Goal: Information Seeking & Learning: Find specific fact

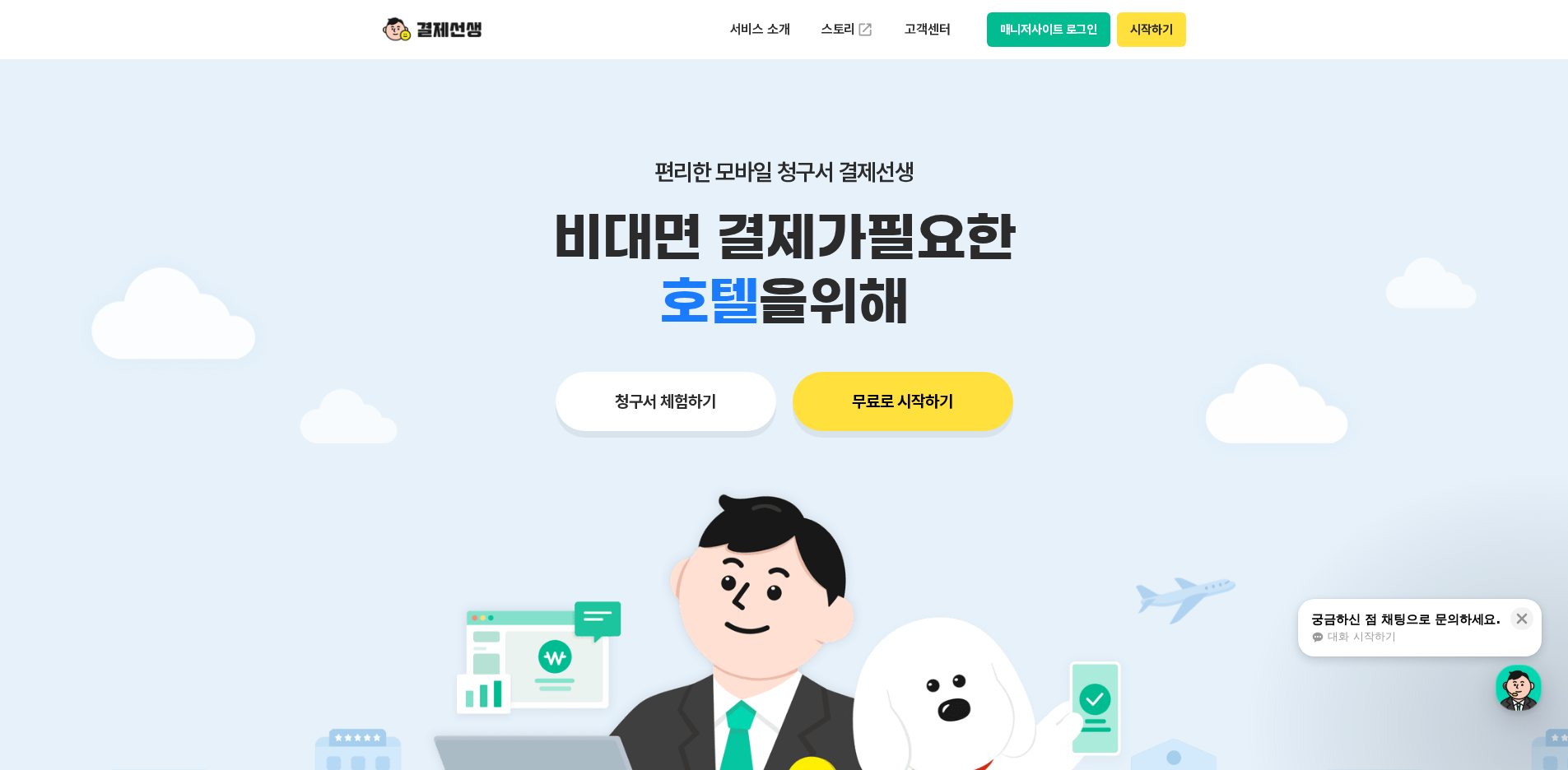
click at [1151, 477] on img at bounding box center [784, 696] width 769 height 462
click at [1159, 32] on button "시작하기" at bounding box center [1151, 29] width 68 height 35
click at [1088, 30] on button "매니저사이트 로그인" at bounding box center [1049, 29] width 124 height 35
click at [921, 36] on p "고객센터" at bounding box center [926, 29] width 68 height 29
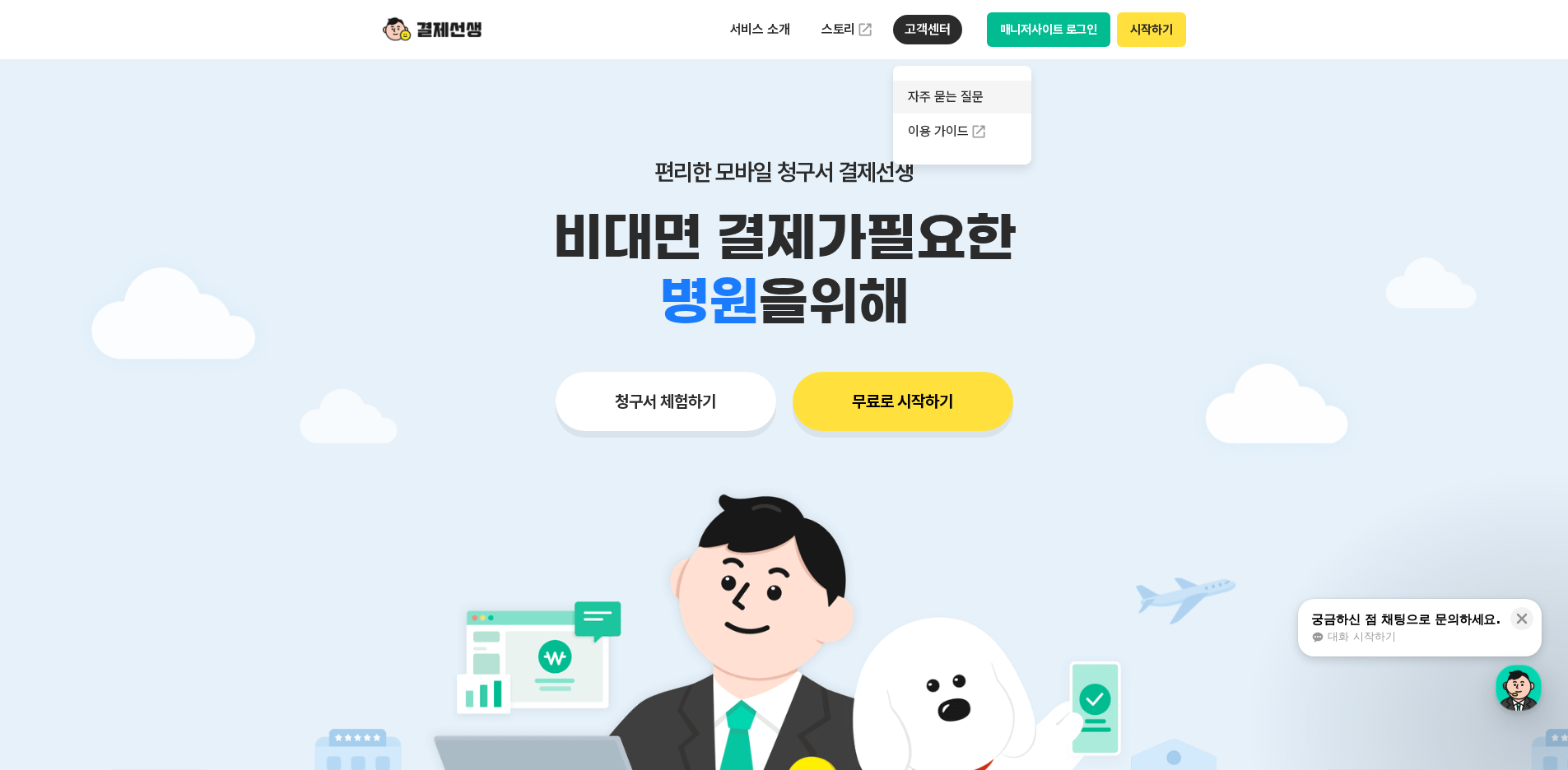
click at [963, 106] on link "자주 묻는 질문" at bounding box center [962, 97] width 138 height 33
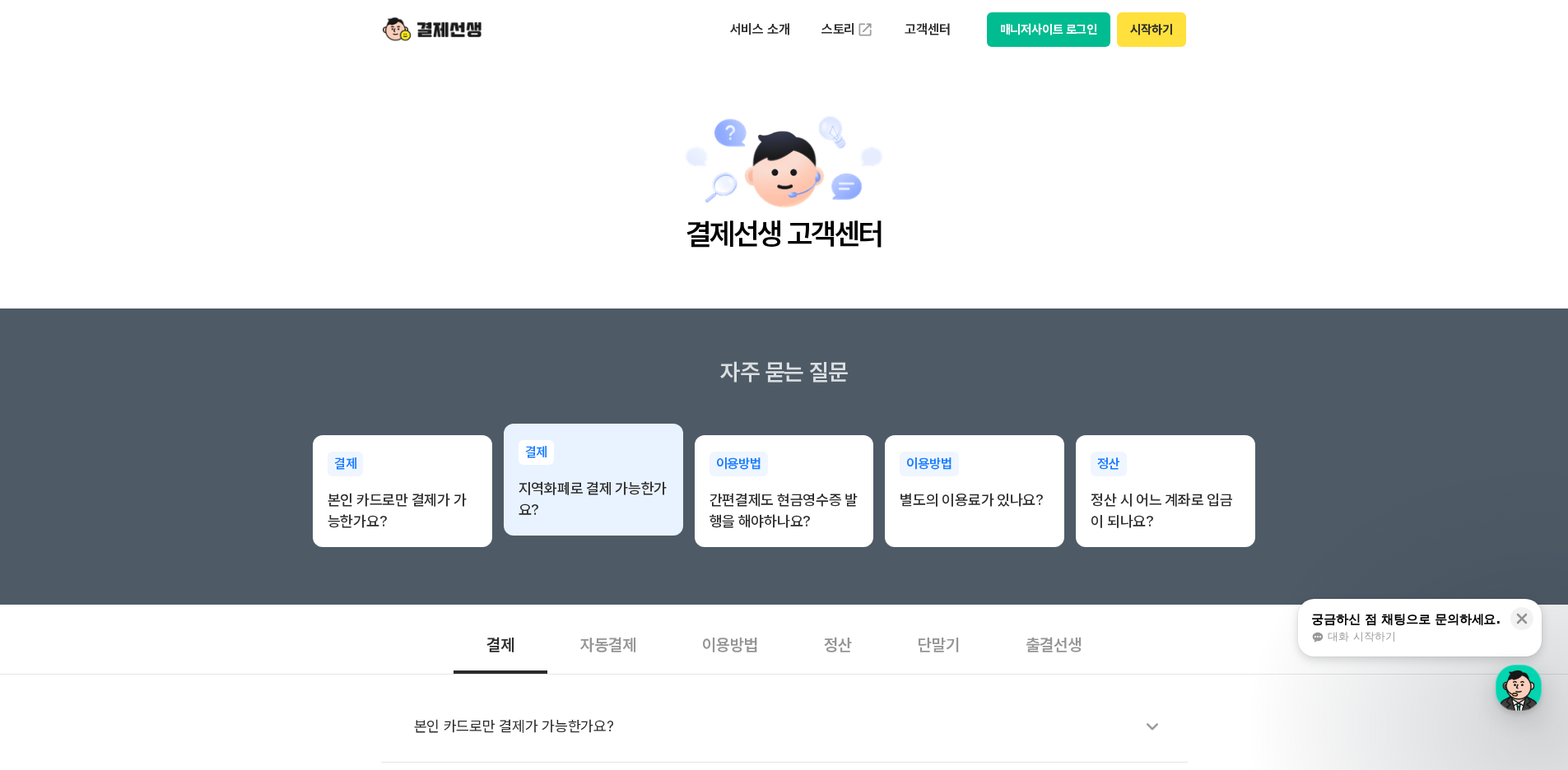
click at [626, 496] on p "지역화폐로 결제 가능한가요?" at bounding box center [593, 499] width 150 height 43
click at [556, 486] on p "지역화폐로 결제 가능한가요?" at bounding box center [593, 499] width 150 height 43
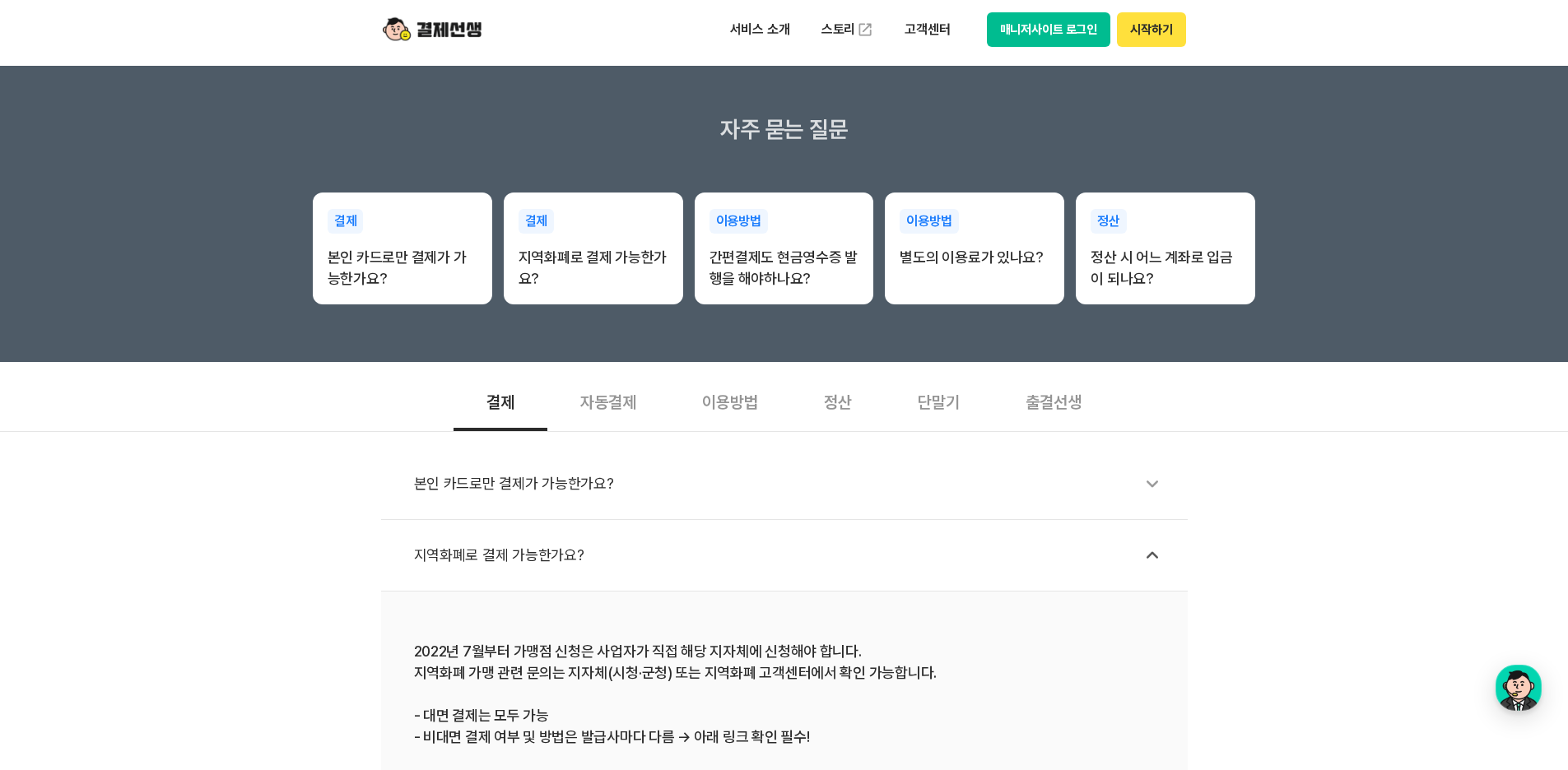
scroll to position [247, 0]
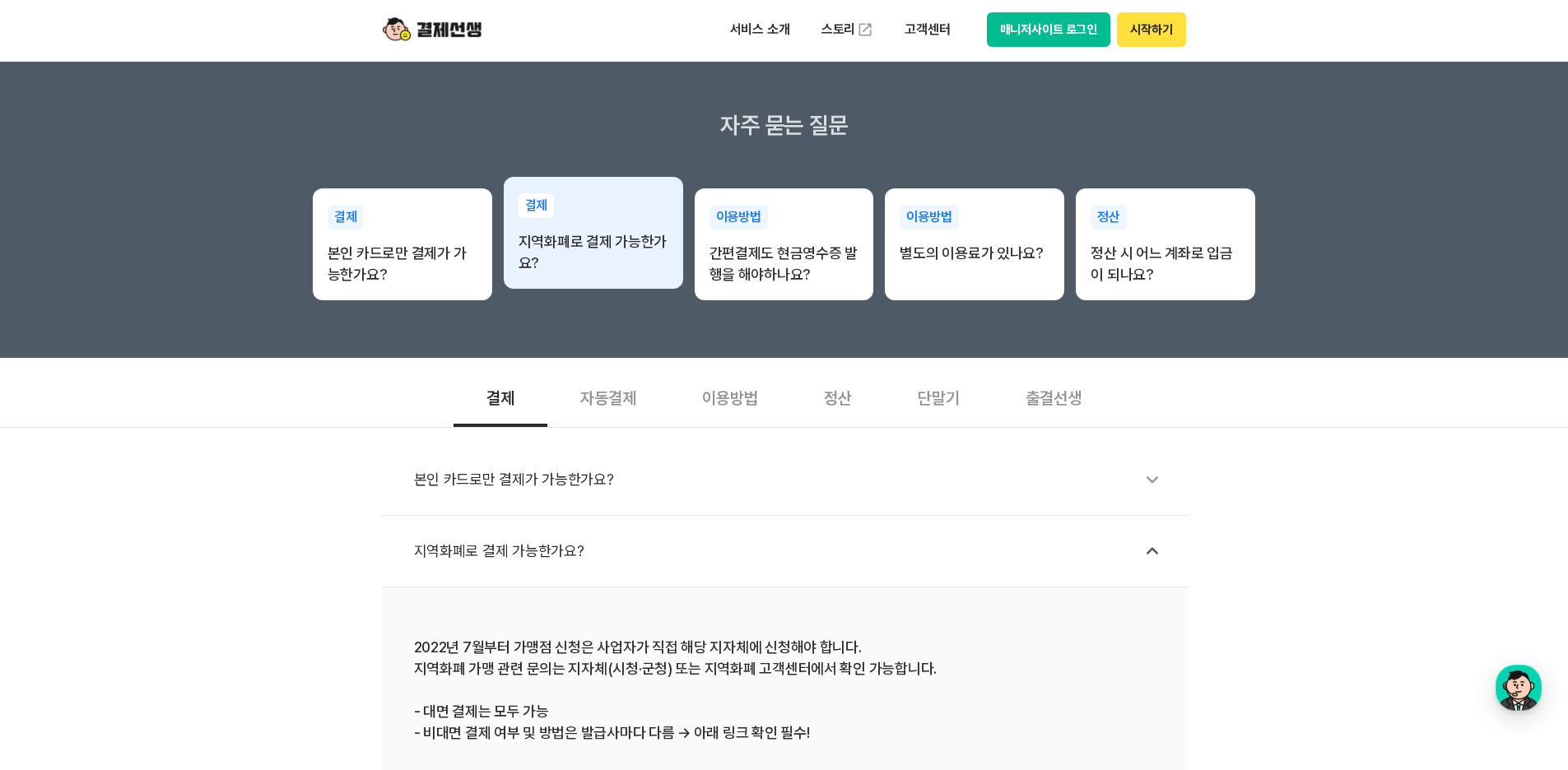
click at [607, 261] on p "지역화폐로 결제 가능한가요?" at bounding box center [593, 253] width 150 height 43
click at [547, 246] on p "지역화폐로 결제 가능한가요?" at bounding box center [593, 253] width 150 height 43
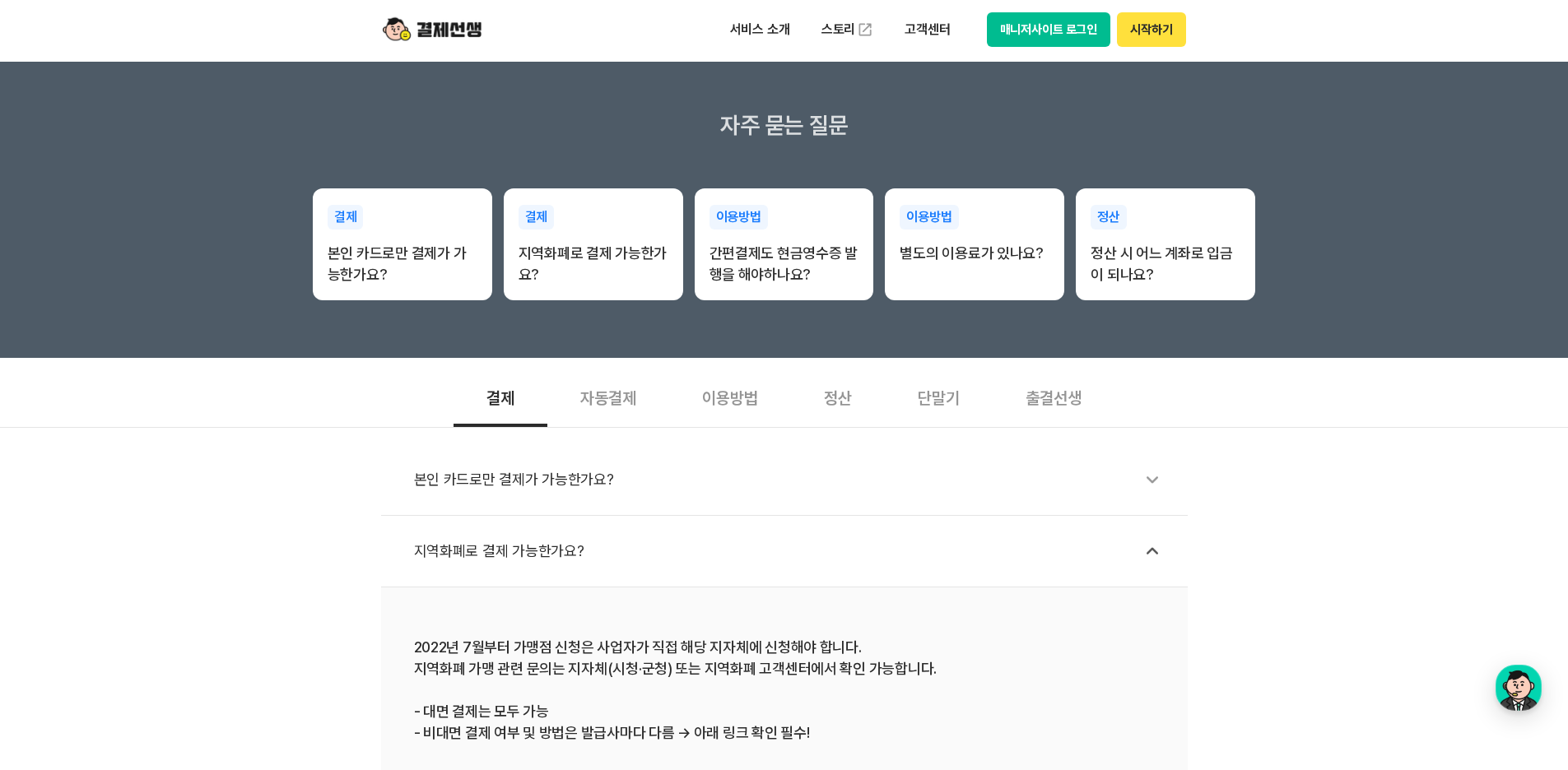
click at [504, 560] on div "지역화폐로 결제 가능한가요?" at bounding box center [792, 551] width 757 height 38
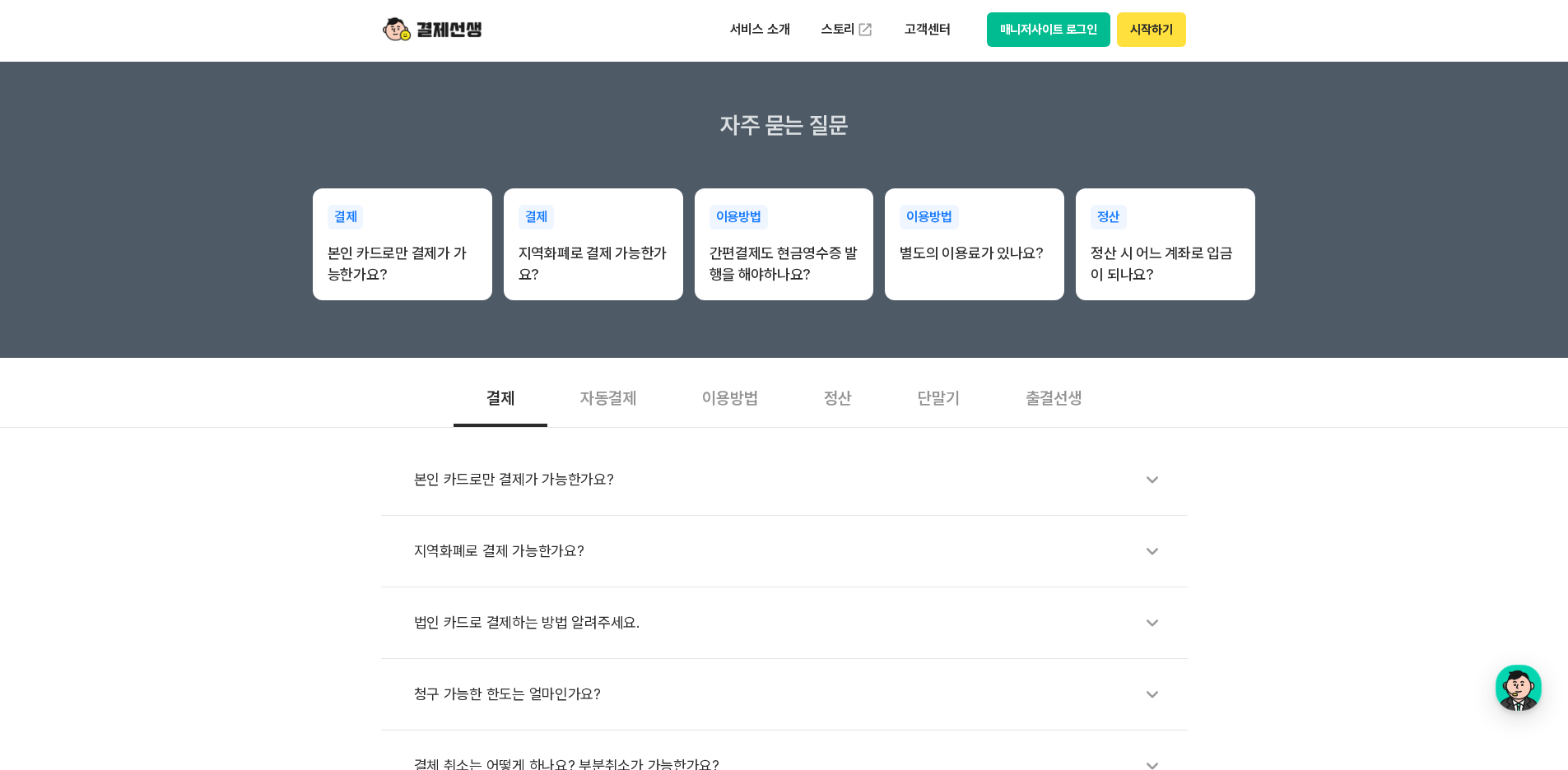
click at [512, 541] on div "지역화폐로 결제 가능한가요?" at bounding box center [792, 551] width 757 height 38
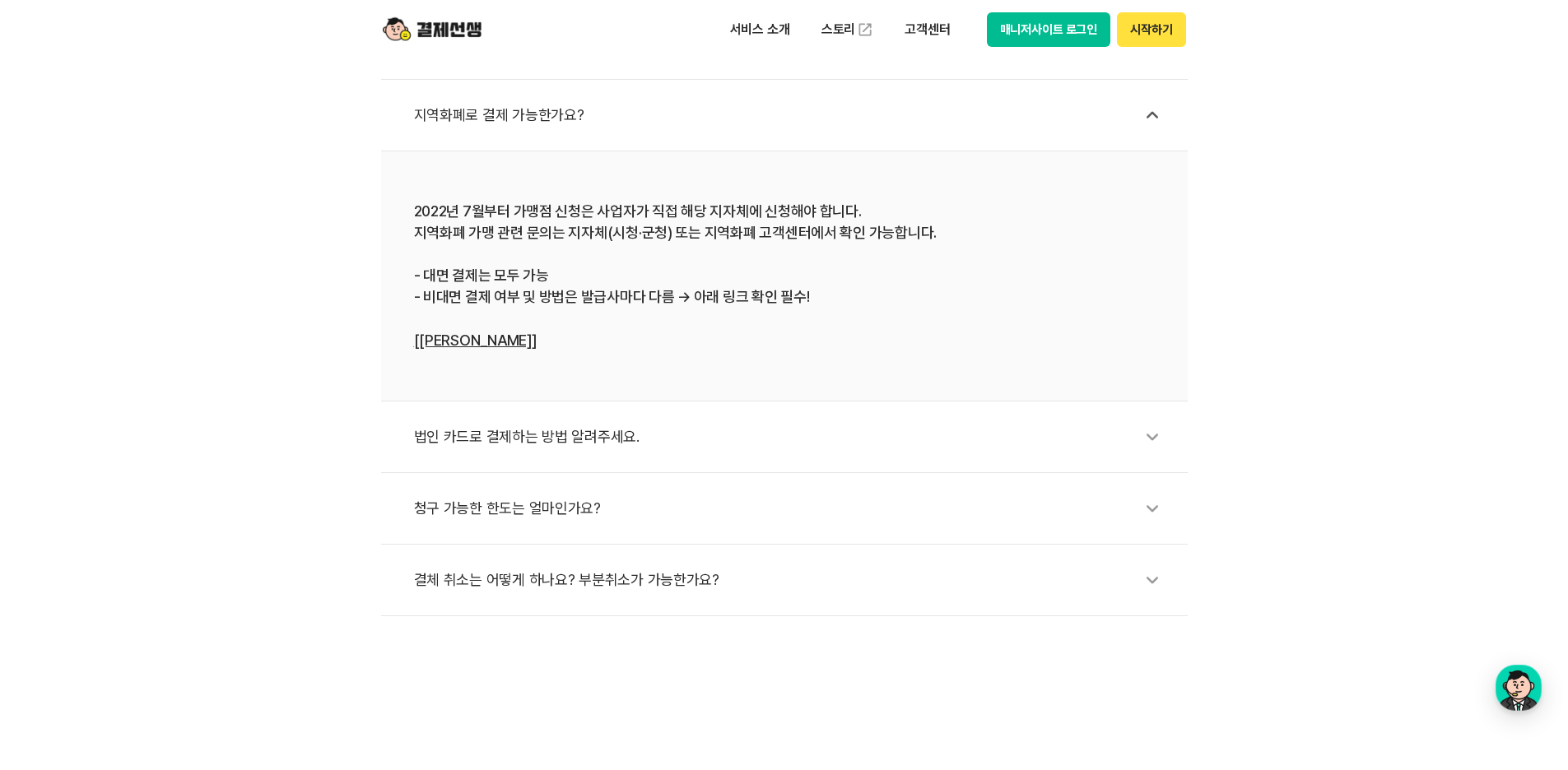
scroll to position [658, 0]
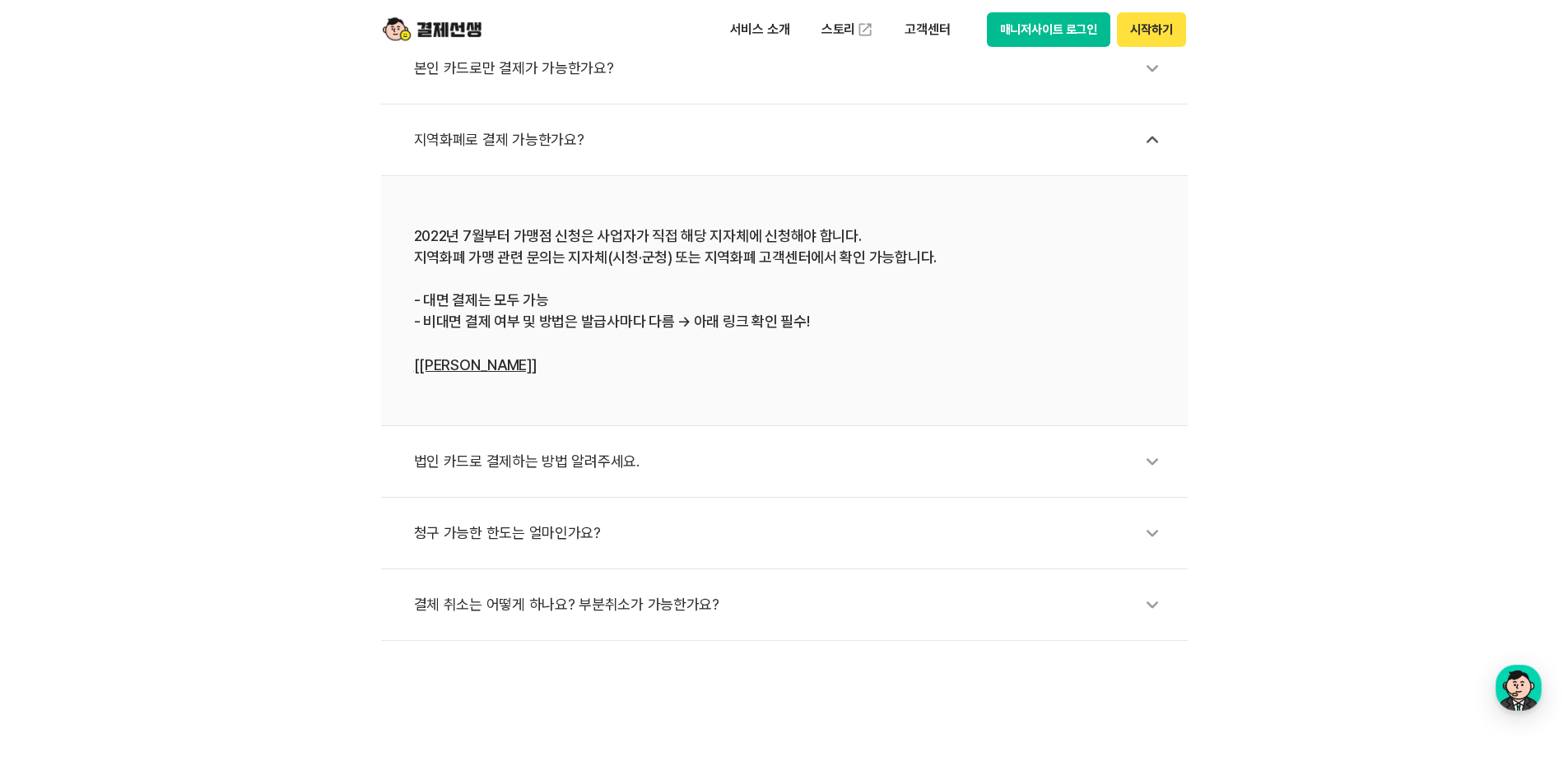
click at [475, 363] on link "[[PERSON_NAME]]" at bounding box center [475, 364] width 122 height 17
click at [424, 28] on img at bounding box center [432, 29] width 98 height 31
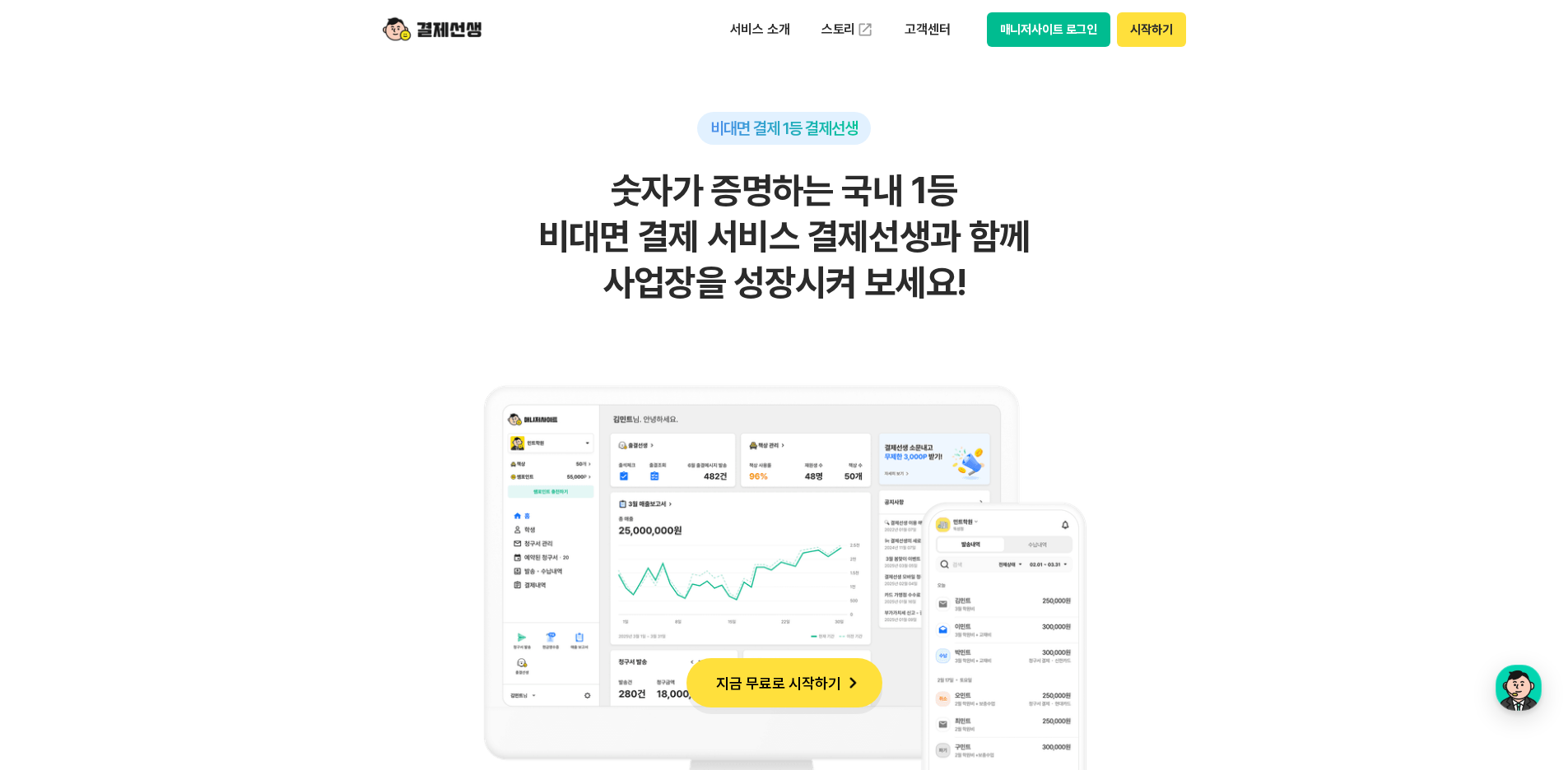
scroll to position [1069, 0]
